Goal: Task Accomplishment & Management: Complete application form

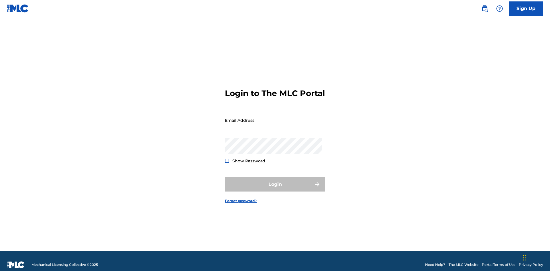
scroll to position [7, 0]
click at [273, 118] on input "Email Address" at bounding box center [273, 120] width 97 height 16
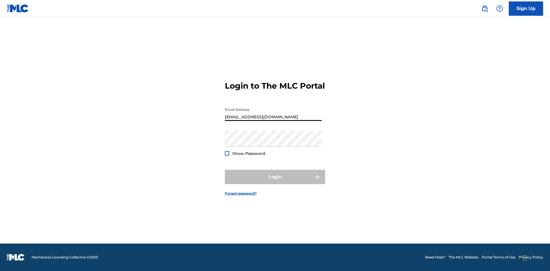
type input "[EMAIL_ADDRESS][DOMAIN_NAME]"
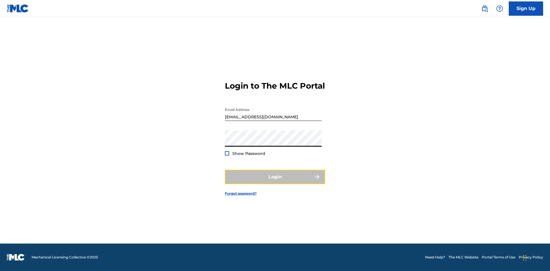
click at [275, 182] on button "Login" at bounding box center [275, 177] width 100 height 14
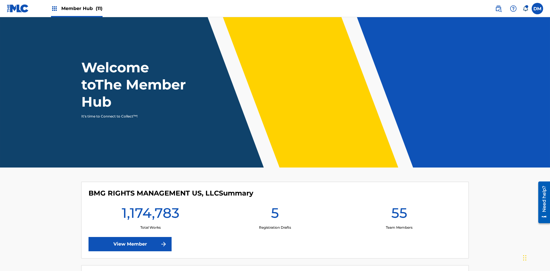
click at [82, 8] on span "Member Hub (11)" at bounding box center [81, 8] width 41 height 7
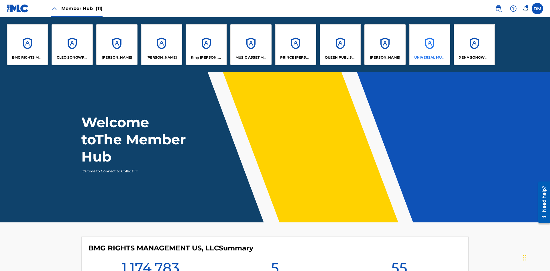
click at [429, 58] on p "UNIVERSAL MUSIC PUB GROUP" at bounding box center [429, 57] width 31 height 5
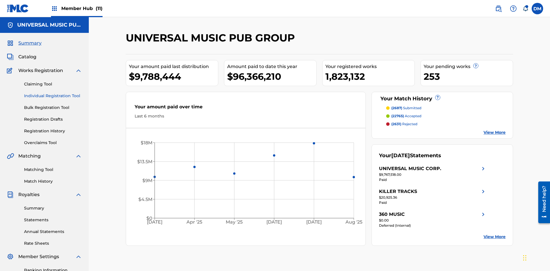
click at [53, 93] on link "Individual Registration Tool" at bounding box center [53, 96] width 58 height 6
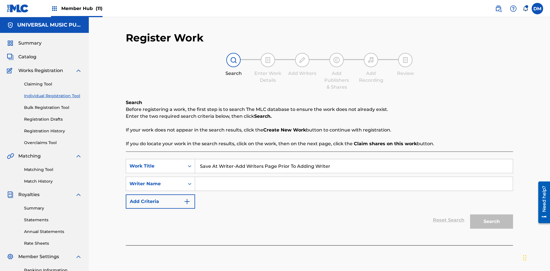
type input "Save At Writer-Add Writers Page Prior To Adding Writers"
click at [353, 177] on input "Search Form" at bounding box center [353, 184] width 317 height 14
click at [491, 215] on button "Search" at bounding box center [491, 222] width 43 height 14
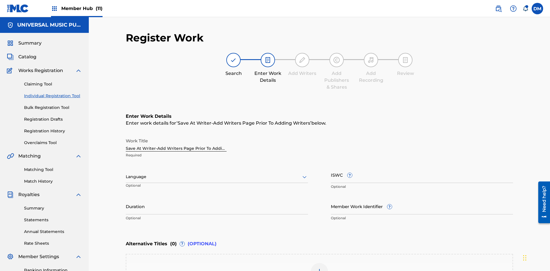
click at [217, 198] on input "Duration" at bounding box center [217, 206] width 182 height 16
click at [217, 198] on input "0" at bounding box center [217, 206] width 182 height 16
type input "00:00"
click at [304, 174] on icon at bounding box center [304, 177] width 7 height 7
click at [217, 222] on div "Afar" at bounding box center [216, 228] width 181 height 13
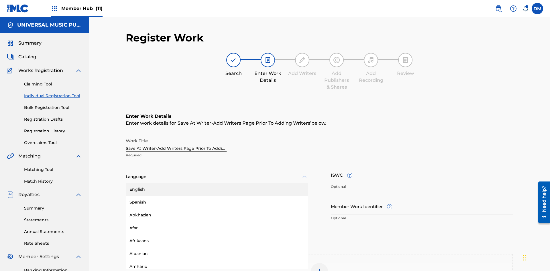
click at [422, 198] on input "Member Work Identifier ?" at bounding box center [422, 206] width 182 height 16
click at [422, 167] on input "ISWC ?" at bounding box center [422, 175] width 182 height 16
click at [319, 268] on img at bounding box center [319, 271] width 7 height 7
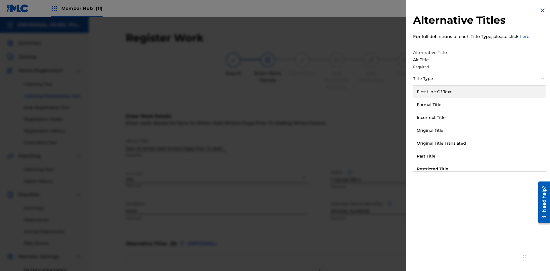
click at [479, 131] on div "Original Title" at bounding box center [479, 130] width 132 height 13
click at [479, 104] on div at bounding box center [479, 104] width 133 height 7
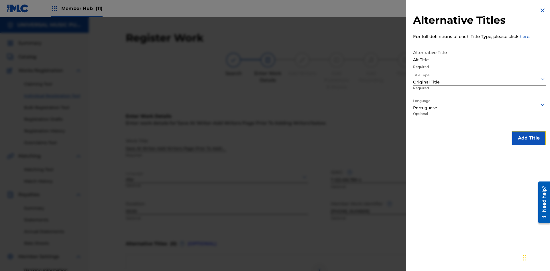
click at [528, 138] on button "Add Title" at bounding box center [528, 138] width 34 height 14
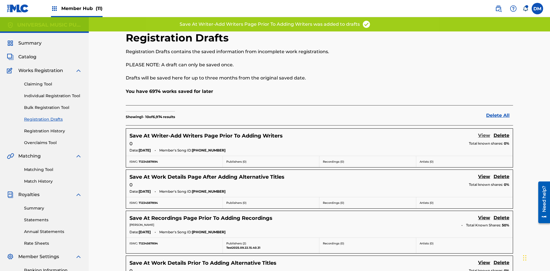
click at [484, 132] on link "View" at bounding box center [484, 136] width 12 height 8
